Goal: Task Accomplishment & Management: Manage account settings

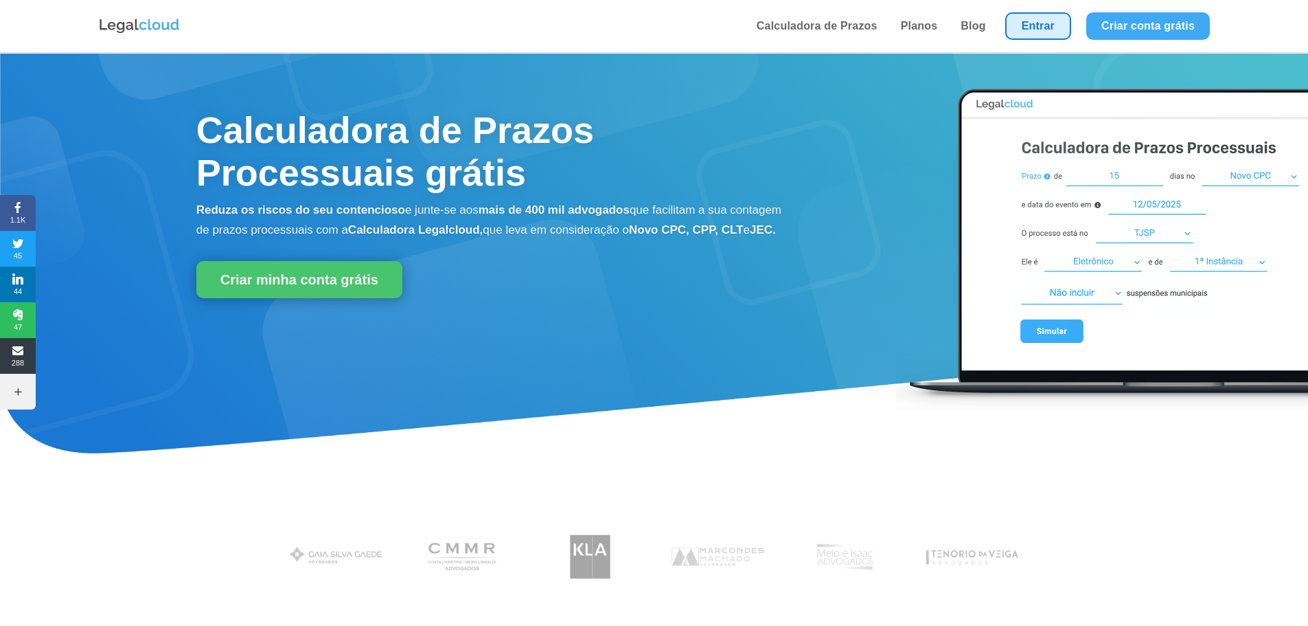
click at [1058, 25] on link "Entrar" at bounding box center [1039, 25] width 66 height 27
click at [1039, 27] on link "Entrar" at bounding box center [1039, 25] width 66 height 27
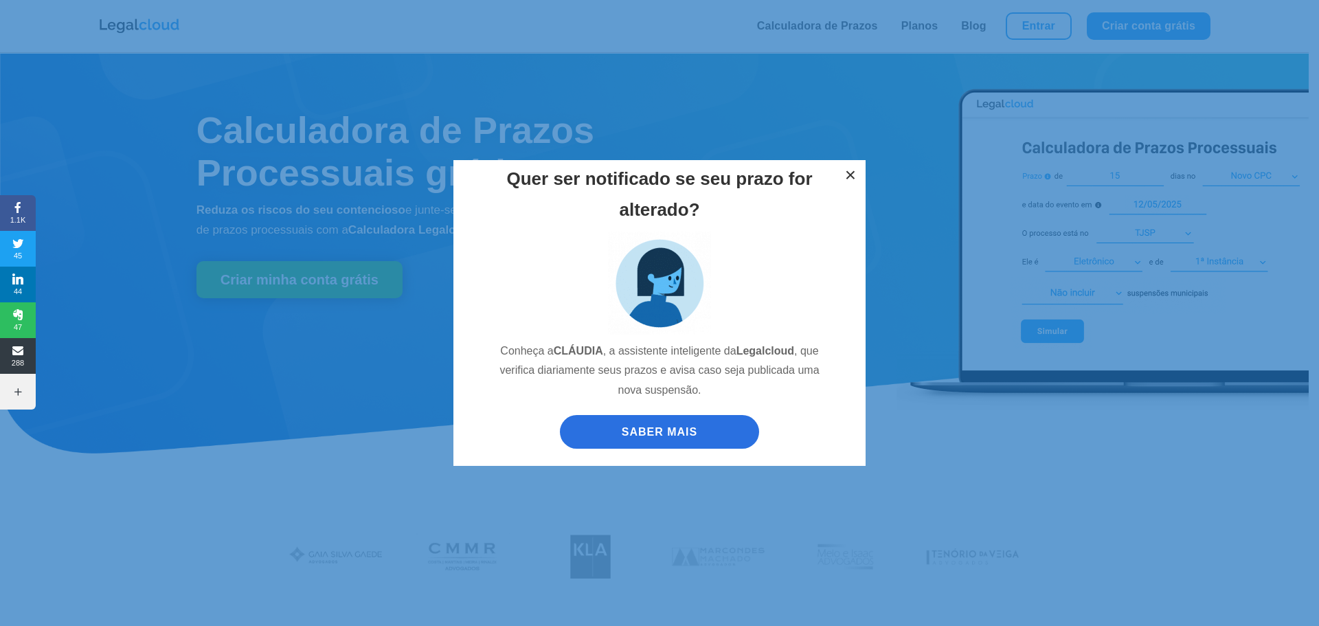
click at [844, 176] on button "×" at bounding box center [850, 175] width 30 height 30
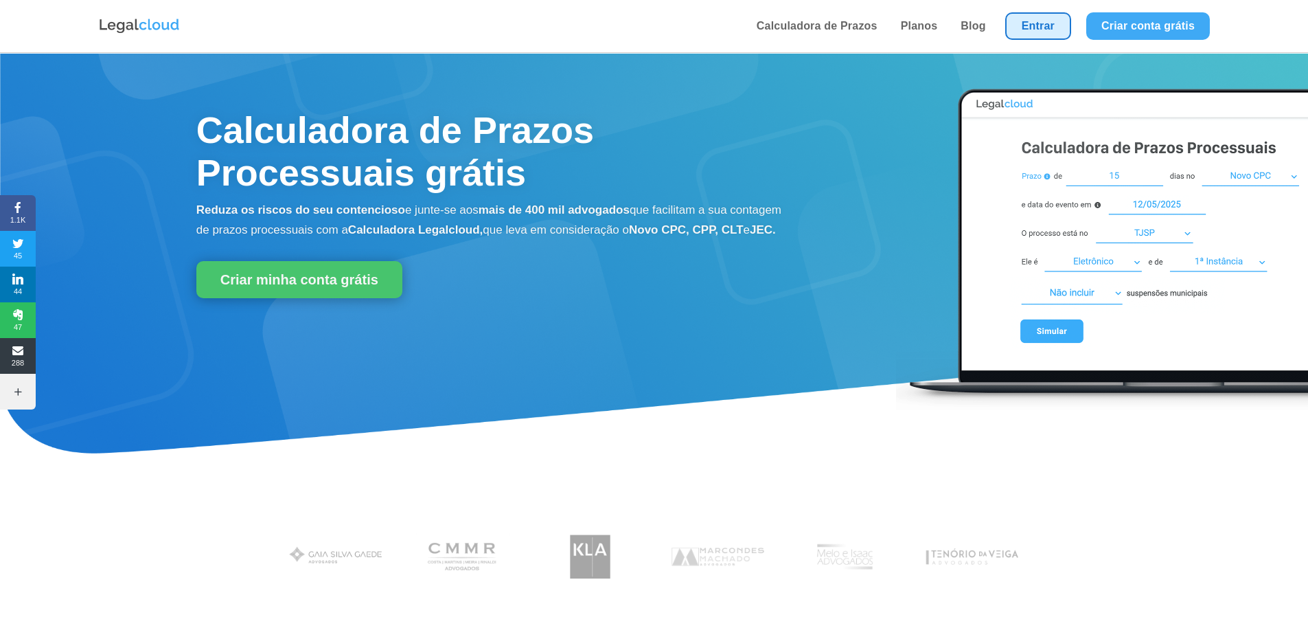
click at [1036, 30] on link "Entrar" at bounding box center [1039, 25] width 66 height 27
